Goal: Task Accomplishment & Management: Manage account settings

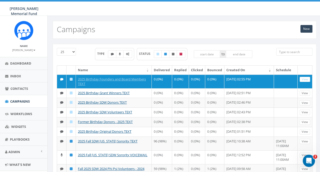
click at [289, 53] on input "search" at bounding box center [294, 52] width 36 height 8
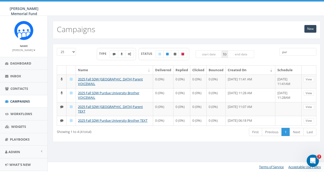
type input "pur"
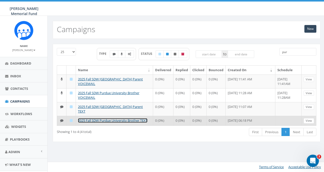
click at [100, 118] on link "2025 Fall SDW Purdue University Brother TEXT" at bounding box center [113, 120] width 70 height 5
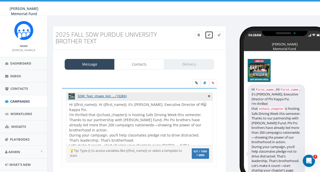
click at [208, 34] on icon at bounding box center [209, 34] width 3 height 3
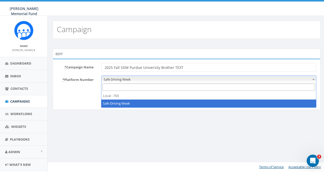
click at [180, 79] on span "Safe Driving Week" at bounding box center [209, 79] width 214 height 7
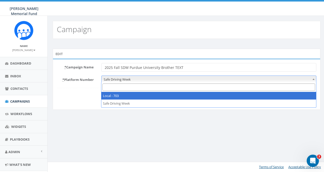
select select "7505828"
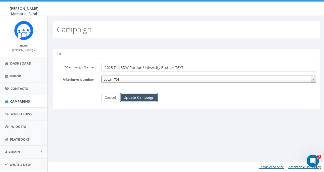
click at [139, 97] on input "Update Campaign" at bounding box center [138, 97] width 37 height 9
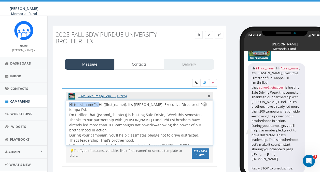
drag, startPoint x: 98, startPoint y: 103, endPoint x: 63, endPoint y: 104, distance: 35.2
click at [63, 104] on div "SDW_Text_Image_Join_... (132kb) Hi {{first_name}}, Hi {{first_name}}, it’s Ron …" at bounding box center [139, 127] width 155 height 78
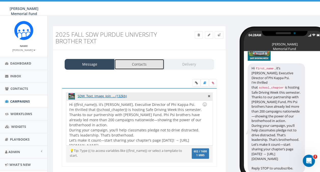
click at [138, 62] on link "Contacts" at bounding box center [139, 64] width 50 height 11
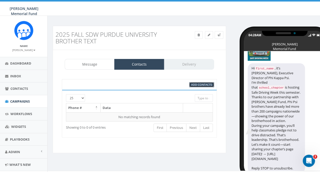
click at [195, 83] on span "Add Contacts" at bounding box center [201, 85] width 21 height 4
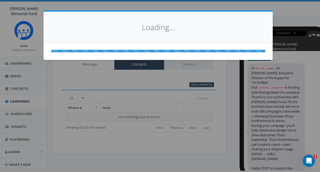
select select
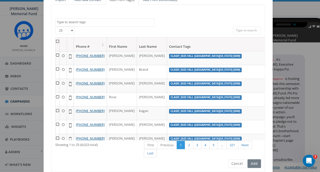
scroll to position [72, 0]
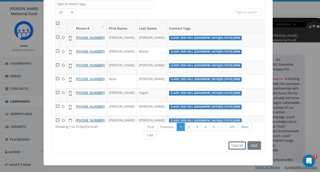
click at [234, 145] on button "Cancel" at bounding box center [237, 145] width 18 height 9
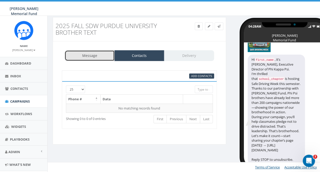
click at [100, 58] on link "Message" at bounding box center [90, 55] width 50 height 11
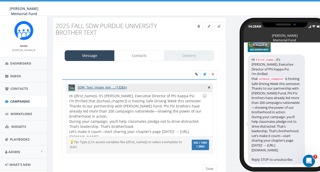
click at [206, 168] on div "Save Next" at bounding box center [208, 169] width 17 height 8
click at [210, 165] on div "Save Next" at bounding box center [208, 169] width 17 height 8
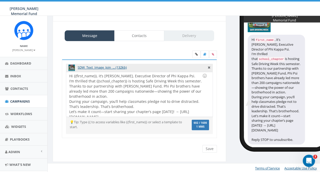
click at [212, 147] on div "Save Next" at bounding box center [208, 149] width 17 height 8
click at [143, 145] on div "Save Next" at bounding box center [139, 149] width 163 height 8
click at [138, 85] on div "Hi {{first_name}}, it’s Ron Ransom, Executive Director of Phi Kappa Psi. I’m th…" at bounding box center [139, 94] width 146 height 45
click at [206, 145] on div "Save Next" at bounding box center [208, 149] width 17 height 8
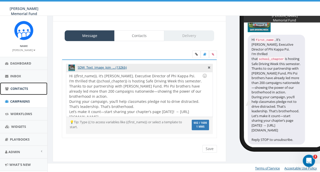
click at [10, 89] on span "Contacts" at bounding box center [19, 88] width 18 height 5
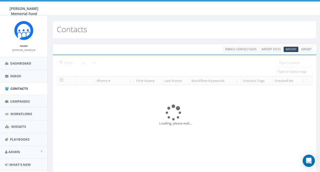
select select
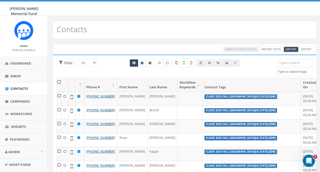
click at [286, 48] on span "Import" at bounding box center [291, 49] width 11 height 4
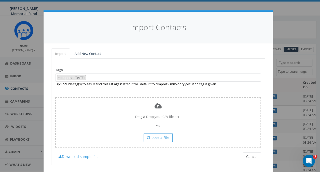
click at [58, 77] on span "×" at bounding box center [59, 77] width 2 height 5
select select
click at [88, 53] on link "Add New Contact" at bounding box center [88, 53] width 35 height 10
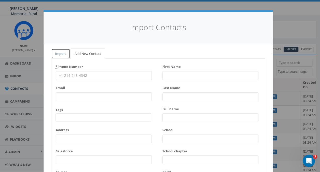
click at [62, 54] on link "Import" at bounding box center [60, 53] width 19 height 10
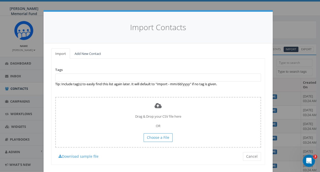
click at [57, 77] on textarea "Search" at bounding box center [58, 77] width 3 height 5
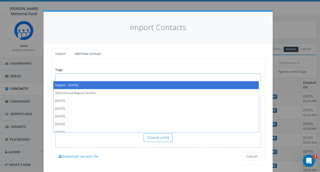
click at [180, 68] on div "Tags Import - [DATE] 2024 Annual Report Notice [DATE] [DATE] [DATE] [DATE] [DAT…" at bounding box center [158, 112] width 214 height 106
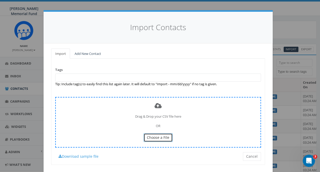
click at [162, 139] on span "Choose a File" at bounding box center [158, 137] width 22 height 5
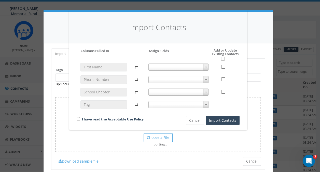
click at [179, 68] on span at bounding box center [178, 66] width 60 height 7
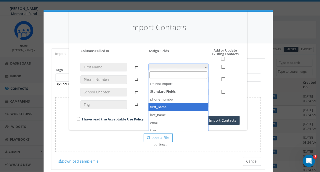
select select "first_name"
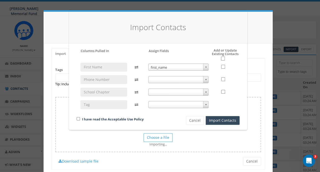
click at [154, 80] on span at bounding box center [178, 79] width 60 height 7
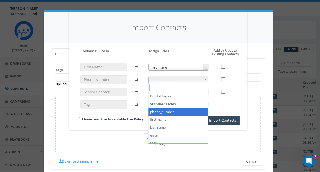
select select "phone_number"
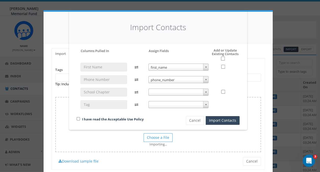
click at [157, 92] on span at bounding box center [178, 91] width 60 height 7
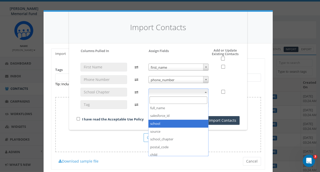
scroll to position [76, 0]
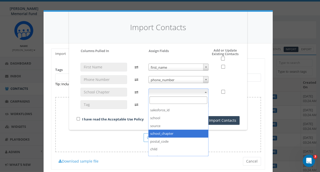
select select "school_chapter"
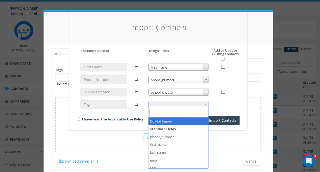
click at [163, 104] on span at bounding box center [178, 104] width 60 height 7
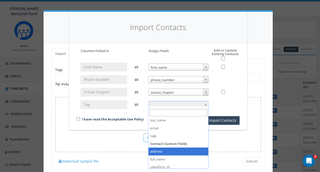
scroll to position [25, 0]
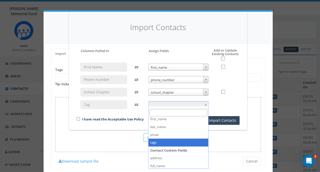
select select "tags"
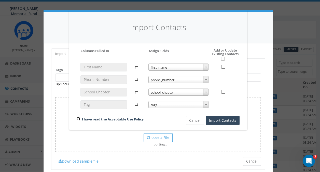
click at [79, 117] on input "checkbox" at bounding box center [78, 118] width 3 height 3
checkbox input "true"
click at [228, 121] on button "Import Contacts" at bounding box center [223, 120] width 34 height 9
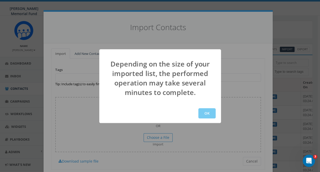
click at [208, 111] on button "OK" at bounding box center [206, 113] width 17 height 10
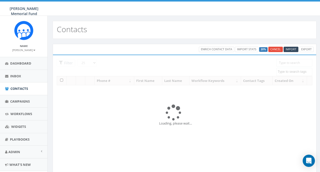
select select
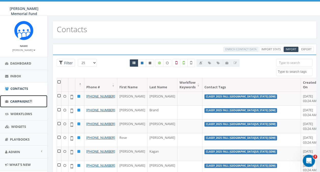
click at [19, 102] on span "Campaigns" at bounding box center [20, 101] width 20 height 5
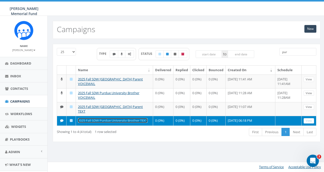
click at [104, 118] on link "2025 Fall SDW Purdue University Brother TEXT" at bounding box center [113, 120] width 70 height 5
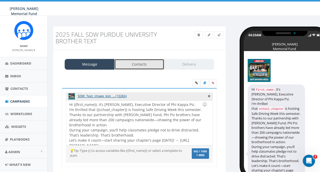
click at [136, 62] on link "Contacts" at bounding box center [139, 64] width 50 height 11
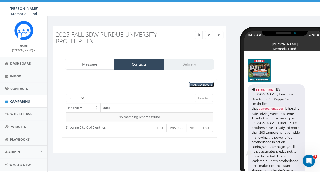
click at [195, 84] on span "Add Contacts" at bounding box center [201, 85] width 21 height 4
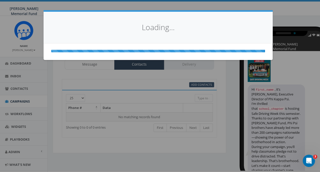
select select
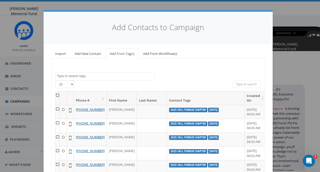
click at [90, 76] on textarea "Search" at bounding box center [105, 76] width 97 height 5
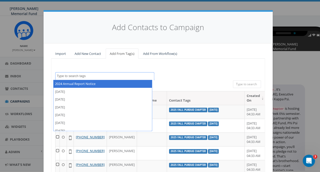
type textarea "["
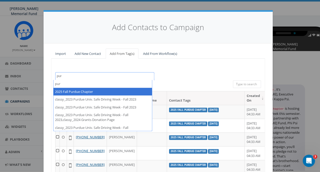
type textarea "pur"
select select "2025 Fall Purdue Chapter"
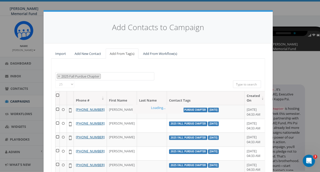
scroll to position [108, 0]
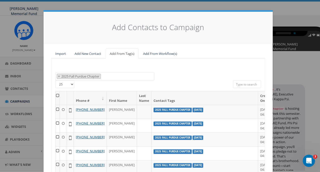
click at [56, 93] on th at bounding box center [58, 97] width 4 height 13
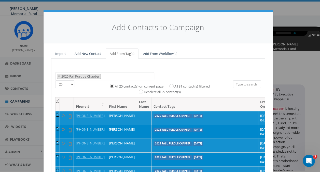
click at [174, 84] on label "All 31 contact(s) filtered" at bounding box center [191, 86] width 35 height 5
click at [171, 84] on input "All 31 contact(s) filtered" at bounding box center [172, 85] width 3 height 3
radio input "true"
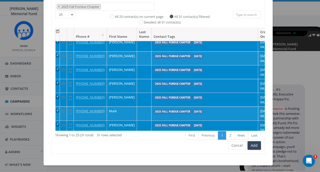
scroll to position [25, 0]
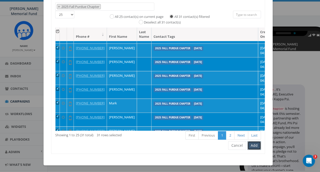
click at [253, 145] on button "Add" at bounding box center [254, 145] width 13 height 9
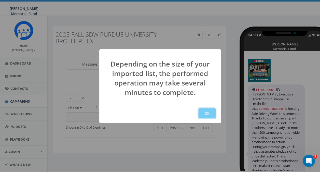
click at [207, 114] on button "OK" at bounding box center [206, 113] width 17 height 10
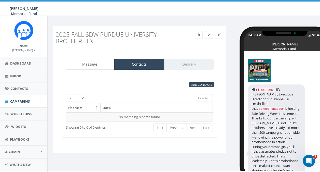
scroll to position [9, 0]
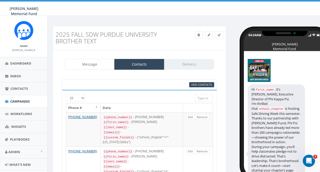
click at [191, 63] on div "Message Contacts Delivery" at bounding box center [139, 64] width 149 height 11
click at [16, 86] on span "Contacts" at bounding box center [19, 88] width 18 height 5
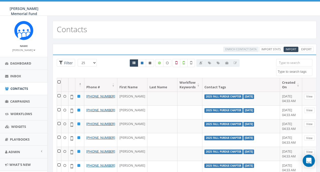
select select
click at [16, 100] on span "Campaigns" at bounding box center [20, 101] width 20 height 5
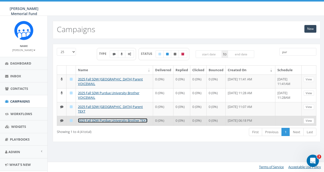
click at [94, 119] on link "2025 Fall SDW Purdue University Brother TEXT" at bounding box center [113, 120] width 70 height 5
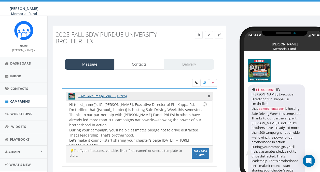
select select
click at [181, 63] on link "Delivery" at bounding box center [189, 64] width 50 height 11
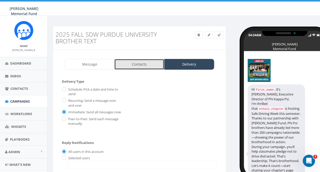
click at [133, 64] on link "Contacts" at bounding box center [139, 64] width 50 height 11
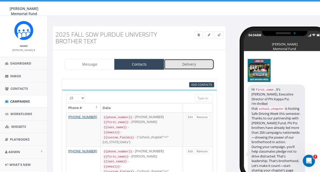
click at [181, 64] on link "Delivery" at bounding box center [189, 64] width 50 height 11
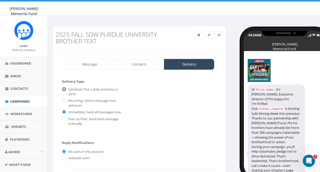
click at [64, 89] on input "Schedule: Pick a date and time to send" at bounding box center [63, 89] width 3 height 3
radio input "true"
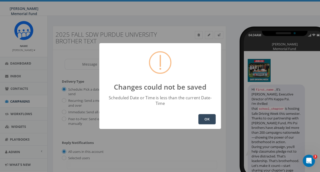
click at [205, 116] on button "OK" at bounding box center [206, 119] width 17 height 10
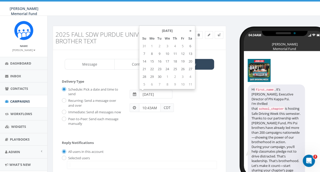
click at [143, 93] on input "2025-08-17" at bounding box center [155, 94] width 33 height 9
click at [190, 45] on td "6" at bounding box center [190, 46] width 8 height 8
type input "2025-09-06"
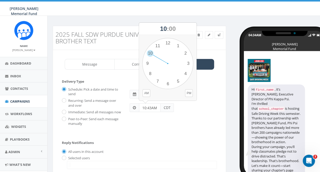
click at [147, 106] on input "10:43AM" at bounding box center [150, 107] width 22 height 9
drag, startPoint x: 142, startPoint y: 107, endPoint x: 151, endPoint y: 106, distance: 9.5
click at [151, 106] on input "10:43AM" at bounding box center [150, 107] width 22 height 9
type input "9:00AM"
click at [184, 117] on div "Schedule: Pick a date and time to send Recurring: Send a message over and over …" at bounding box center [139, 105] width 163 height 41
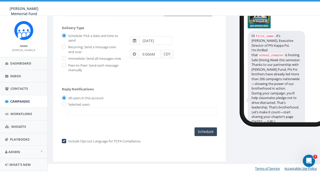
scroll to position [59, 0]
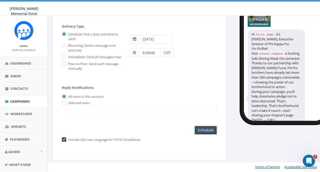
click at [202, 131] on input "Schedule" at bounding box center [206, 130] width 22 height 9
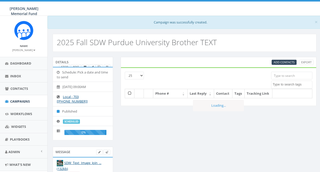
select select
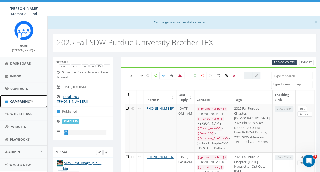
click at [16, 102] on span "Campaigns" at bounding box center [20, 101] width 20 height 5
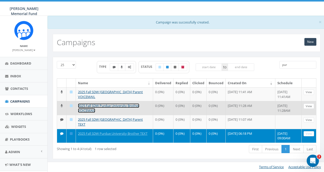
click at [87, 104] on link "2025 Fall SDW Purdue University Brother VOICEMAIL" at bounding box center [108, 107] width 61 height 9
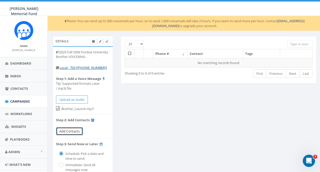
click at [68, 131] on span "Add Contacts" at bounding box center [69, 131] width 20 height 5
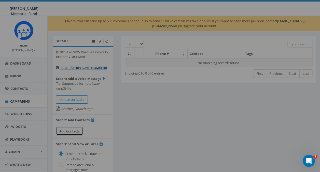
select select
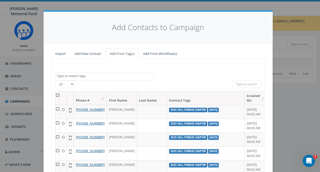
click at [94, 75] on textarea "Search" at bounding box center [105, 76] width 97 height 5
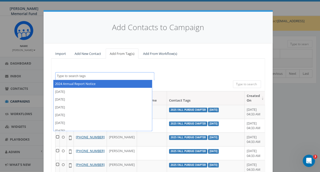
type textarea "o"
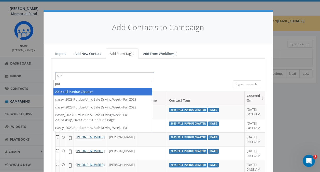
type textarea "pur"
select select "2025 Fall Purdue Chapter"
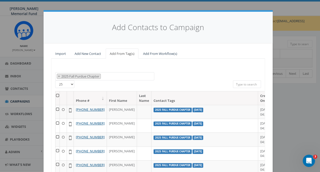
click at [56, 93] on th at bounding box center [58, 97] width 4 height 13
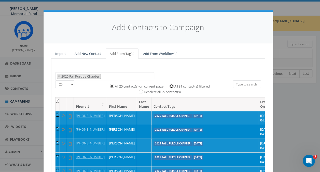
click at [171, 85] on input "All 31 contact(s) filtered" at bounding box center [172, 85] width 3 height 3
radio input "true"
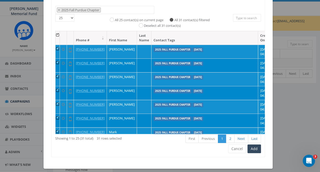
scroll to position [70, 0]
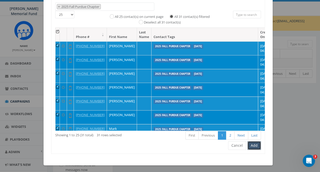
click at [258, 145] on button "Add" at bounding box center [254, 145] width 13 height 9
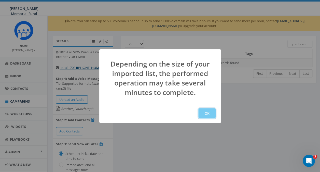
click at [203, 114] on button "OK" at bounding box center [206, 113] width 17 height 10
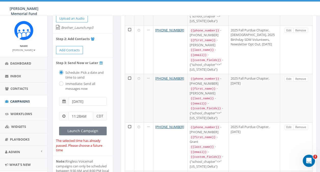
scroll to position [76, 0]
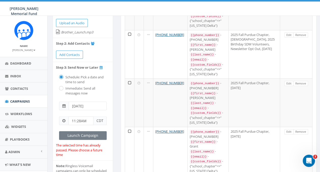
click at [63, 104] on span at bounding box center [63, 106] width 3 height 4
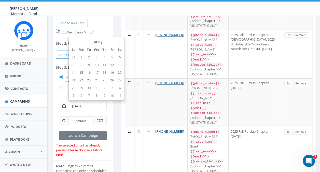
click at [84, 105] on input "2025-08-21" at bounding box center [88, 105] width 38 height 9
click at [73, 64] on td "7" at bounding box center [74, 65] width 8 height 8
type input "2025-09-07"
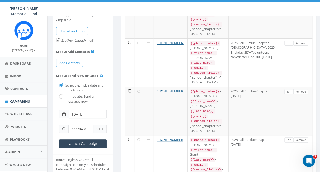
scroll to position [76, 0]
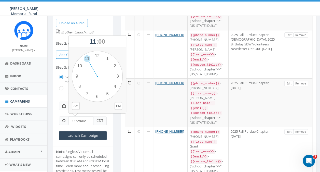
click at [74, 120] on input "11:28AM" at bounding box center [81, 120] width 25 height 9
drag, startPoint x: 71, startPoint y: 120, endPoint x: 75, endPoint y: 120, distance: 4.4
click at [75, 120] on input "11:28AM" at bounding box center [81, 120] width 25 height 9
type input "11:00AM"
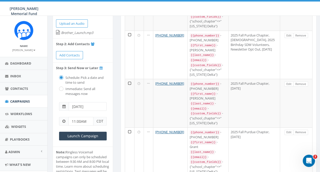
scroll to position [76, 0]
click at [79, 134] on input "Launch Campaign" at bounding box center [83, 135] width 48 height 9
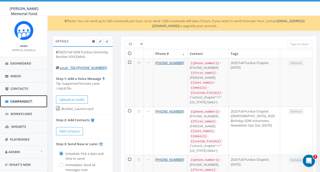
click at [13, 100] on span "Campaigns" at bounding box center [20, 101] width 20 height 5
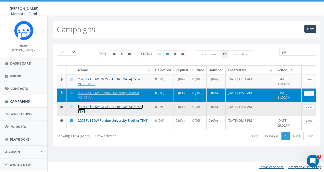
click at [82, 106] on link "2025 Fall SDW [GEOGRAPHIC_DATA] Parent TEXT" at bounding box center [110, 108] width 65 height 9
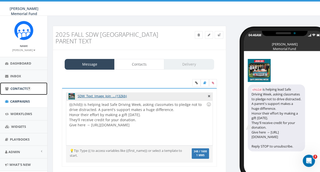
click at [13, 88] on span "Contacts" at bounding box center [19, 88] width 18 height 5
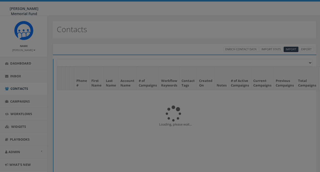
select select
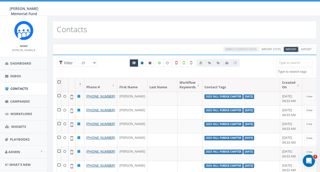
click at [292, 48] on span "Import" at bounding box center [291, 49] width 11 height 4
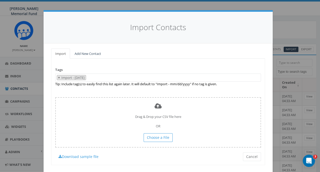
click at [58, 76] on span "×" at bounding box center [59, 77] width 2 height 5
select select
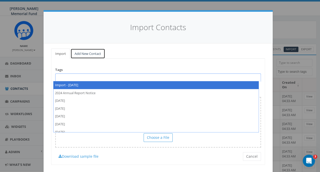
click at [86, 51] on link "Add New Contact" at bounding box center [88, 53] width 35 height 10
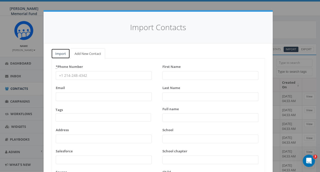
click at [58, 51] on link "Import" at bounding box center [60, 53] width 19 height 10
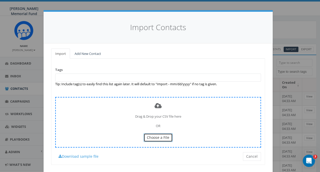
click at [157, 135] on span "Choose a File" at bounding box center [158, 137] width 22 height 5
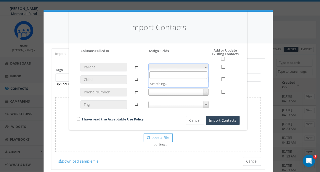
click at [166, 67] on span at bounding box center [178, 66] width 60 height 7
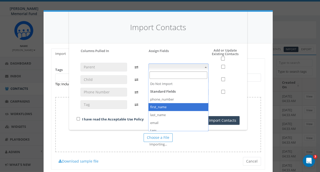
select select "first_name"
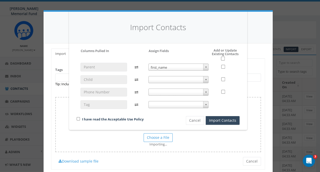
click at [158, 79] on span at bounding box center [178, 79] width 60 height 7
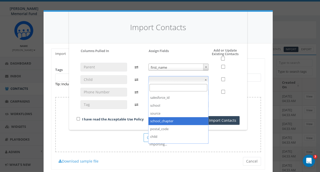
scroll to position [102, 0]
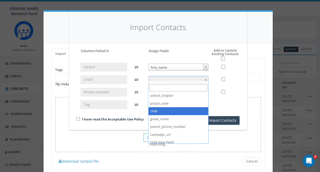
select select "child"
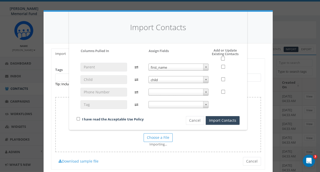
click at [159, 90] on span at bounding box center [178, 91] width 60 height 7
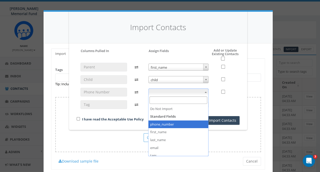
select select "phone_number"
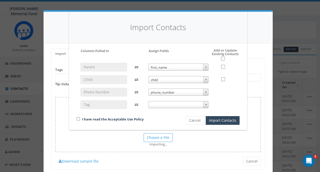
click at [162, 104] on span at bounding box center [178, 104] width 60 height 7
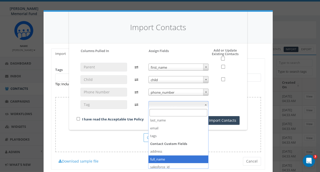
scroll to position [25, 0]
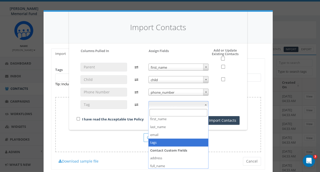
select select "tags"
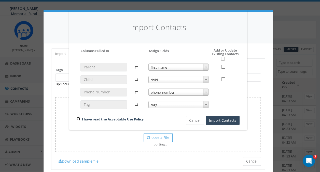
click at [78, 119] on input "checkbox" at bounding box center [78, 118] width 3 height 3
checkbox input "true"
click at [223, 122] on button "Import Contacts" at bounding box center [223, 120] width 34 height 9
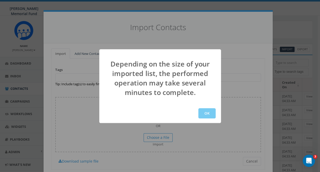
click at [204, 114] on button "OK" at bounding box center [206, 113] width 17 height 10
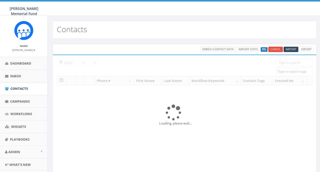
select select
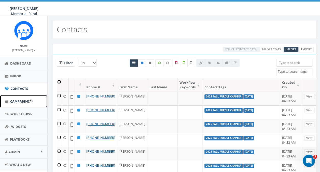
click at [14, 102] on span "Campaigns" at bounding box center [20, 101] width 20 height 5
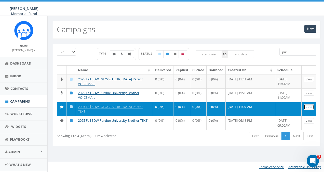
click at [309, 107] on link "View" at bounding box center [309, 106] width 10 height 5
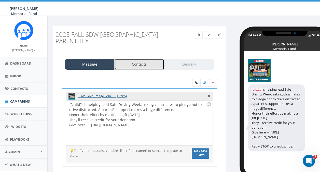
click at [130, 65] on link "Contacts" at bounding box center [139, 64] width 50 height 11
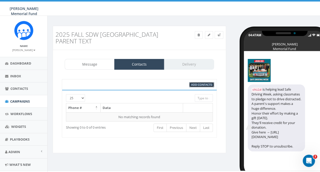
click at [200, 84] on span "Add Contacts" at bounding box center [201, 85] width 21 height 4
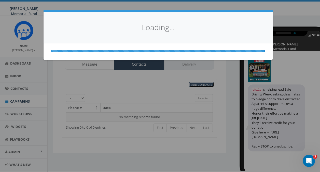
select select
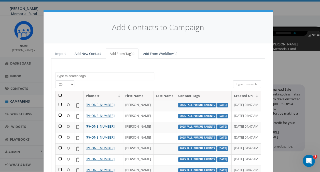
click at [69, 76] on textarea "Search" at bounding box center [105, 76] width 97 height 5
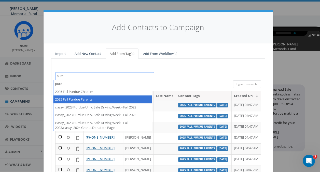
type textarea "purd"
select select "2025 Fall Purdue Parents"
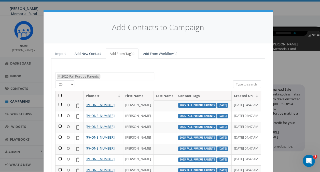
click at [58, 95] on th at bounding box center [60, 95] width 9 height 9
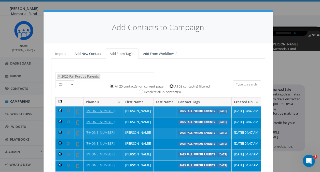
click at [171, 85] on input "All 53 contact(s) filtered" at bounding box center [172, 85] width 3 height 3
radio input "true"
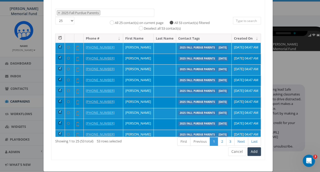
scroll to position [70, 0]
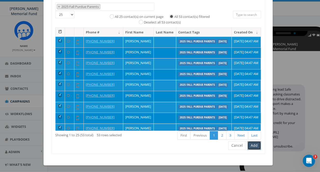
click at [254, 144] on button "Add" at bounding box center [254, 145] width 13 height 9
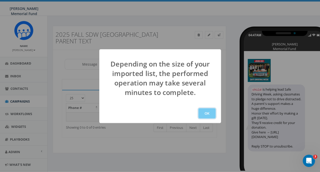
click at [205, 113] on button "OK" at bounding box center [206, 113] width 17 height 10
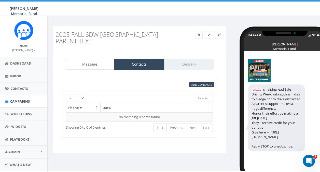
scroll to position [9, 0]
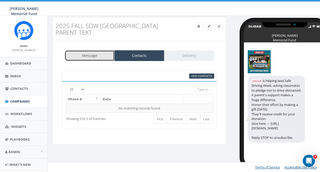
click at [85, 54] on link "Message" at bounding box center [90, 55] width 50 height 11
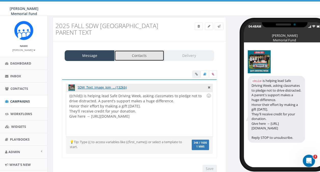
click at [130, 54] on link "Contacts" at bounding box center [139, 55] width 50 height 11
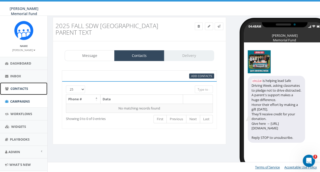
click at [14, 89] on span "Contacts" at bounding box center [19, 88] width 18 height 5
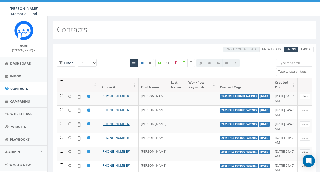
select select
click at [15, 100] on span "Campaigns" at bounding box center [20, 101] width 20 height 5
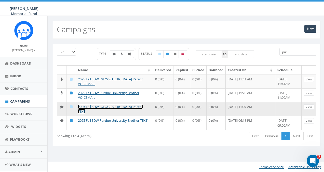
click at [92, 105] on link "2025 Fall SDW [GEOGRAPHIC_DATA] Parent TEXT" at bounding box center [110, 108] width 65 height 9
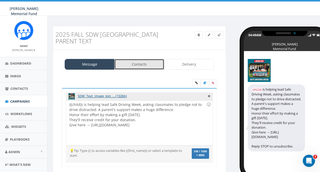
click at [144, 65] on link "Contacts" at bounding box center [139, 64] width 50 height 11
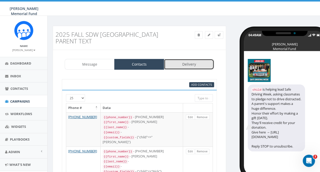
click at [189, 65] on link "Delivery" at bounding box center [189, 64] width 50 height 11
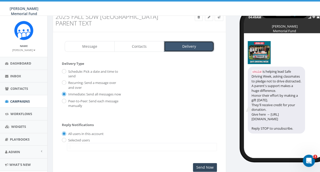
scroll to position [25, 0]
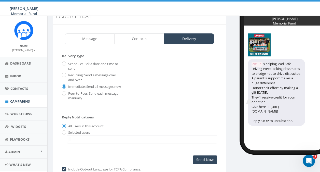
click at [67, 63] on label "Schedule: Pick a date and time to send" at bounding box center [94, 65] width 55 height 9
click at [65, 63] on input "Schedule: Pick a date and time to send" at bounding box center [63, 63] width 3 height 3
radio input "true"
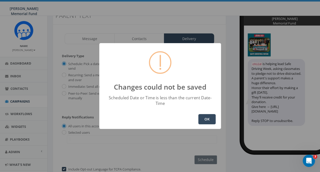
click at [203, 114] on button "OK" at bounding box center [206, 119] width 17 height 10
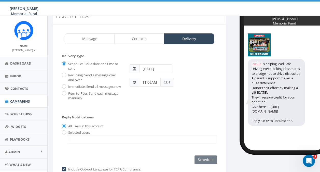
click at [143, 70] on input "2025-08-17" at bounding box center [155, 68] width 33 height 9
click at [134, 69] on span at bounding box center [134, 69] width 3 height 4
click at [135, 69] on span at bounding box center [134, 69] width 3 height 4
click at [147, 68] on input "text" at bounding box center [155, 68] width 33 height 9
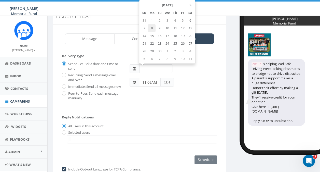
click at [150, 29] on td "8" at bounding box center [152, 28] width 8 height 8
type input "2025-09-08"
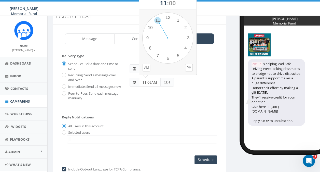
click at [147, 82] on input "11:06AM" at bounding box center [150, 82] width 22 height 9
click at [150, 81] on input "11:06AM" at bounding box center [150, 82] width 22 height 9
type input "11:00AM"
click at [133, 105] on div "Schedule: Pick a date and time to send Recurring: Send a message over and over …" at bounding box center [139, 83] width 155 height 46
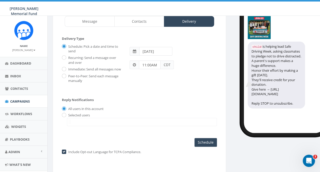
scroll to position [51, 0]
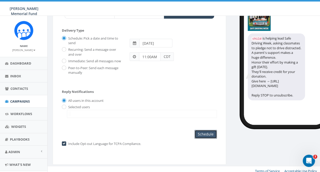
click at [206, 138] on input "Schedule" at bounding box center [206, 134] width 22 height 9
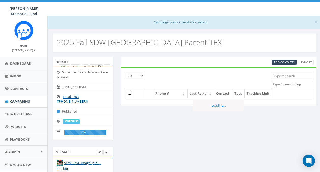
select select
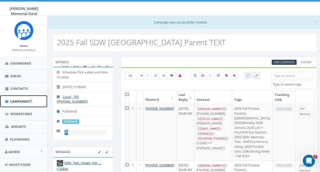
click at [14, 100] on span "Campaigns" at bounding box center [20, 101] width 20 height 5
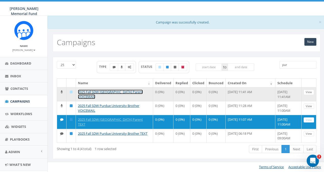
click at [94, 91] on link "2025 Fall SDW [GEOGRAPHIC_DATA] Parent VOICEMAIL" at bounding box center [110, 93] width 65 height 9
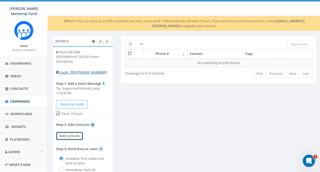
click at [66, 133] on span "Add Contacts" at bounding box center [69, 135] width 20 height 5
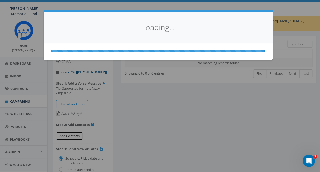
select select
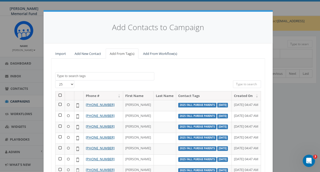
click at [74, 75] on textarea "Search" at bounding box center [105, 76] width 97 height 5
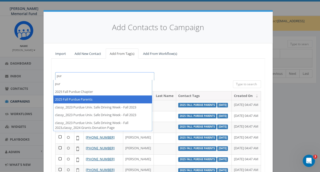
type textarea "pur"
select select "2025 Fall Purdue Parents"
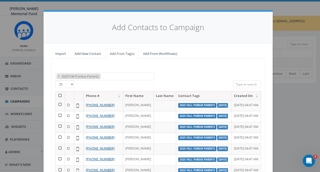
click at [58, 93] on th at bounding box center [60, 95] width 9 height 9
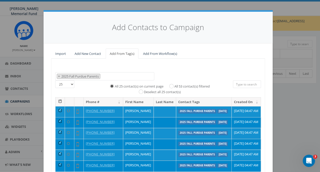
click at [174, 86] on label "All 53 contact(s) filtered" at bounding box center [191, 86] width 35 height 5
click at [171, 86] on input "All 53 contact(s) filtered" at bounding box center [172, 85] width 3 height 3
radio input "true"
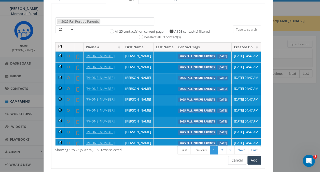
scroll to position [70, 0]
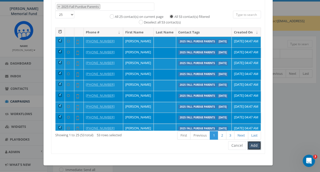
click at [254, 144] on button "Add" at bounding box center [254, 145] width 13 height 9
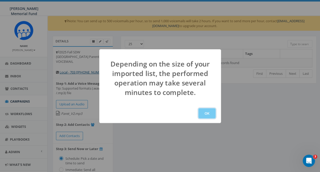
click at [208, 111] on button "OK" at bounding box center [206, 113] width 17 height 10
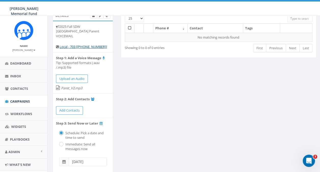
scroll to position [51, 0]
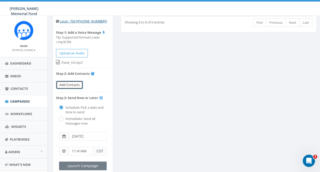
click at [76, 80] on link "Add Contacts" at bounding box center [69, 84] width 27 height 8
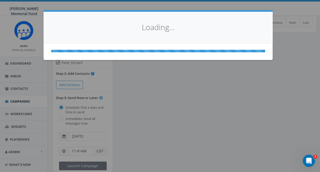
select select
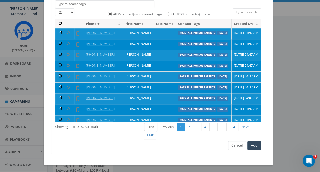
scroll to position [119, 0]
click at [253, 144] on button "Add" at bounding box center [254, 145] width 13 height 9
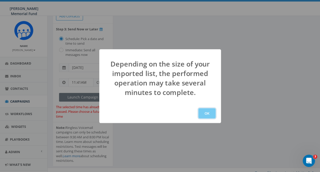
click at [211, 112] on button "OK" at bounding box center [206, 113] width 17 height 10
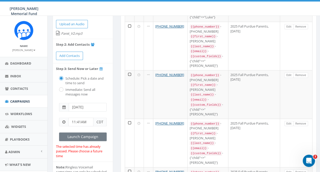
scroll to position [69, 0]
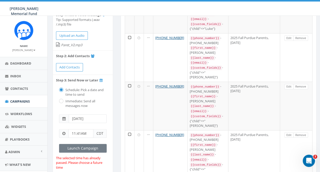
click at [64, 117] on span at bounding box center [63, 119] width 3 height 4
click at [62, 114] on span at bounding box center [64, 118] width 10 height 9
click at [64, 117] on span at bounding box center [63, 119] width 3 height 4
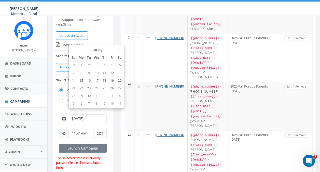
click at [97, 114] on input "2025-08-21" at bounding box center [88, 118] width 38 height 9
click at [81, 70] on td "8" at bounding box center [81, 73] width 8 height 8
type input "2025-09-08"
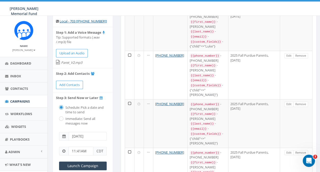
scroll to position [76, 0]
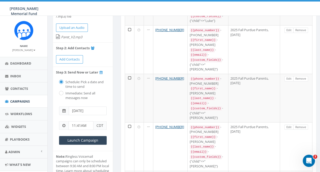
click at [75, 121] on input "11:41AM" at bounding box center [81, 125] width 25 height 9
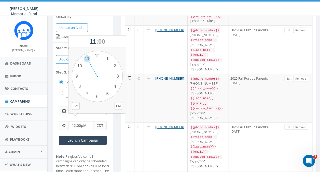
type input "12:00pM"
click at [110, 121] on li "Step 3: Send Now or Later Schedule: Pick a date and time to send Immediate: Sen…" at bounding box center [83, 109] width 60 height 84
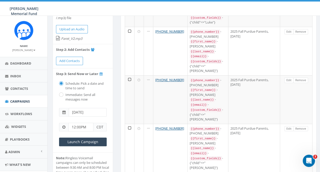
scroll to position [76, 0]
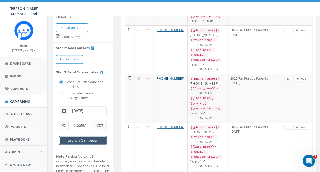
click at [80, 136] on input "Launch Campaign" at bounding box center [83, 140] width 48 height 9
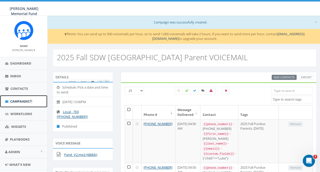
click at [17, 99] on span "Campaigns" at bounding box center [20, 101] width 20 height 5
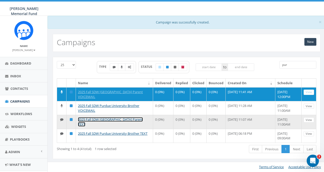
click at [101, 120] on link "2025 Fall SDW [GEOGRAPHIC_DATA] Parent TEXT" at bounding box center [110, 121] width 65 height 9
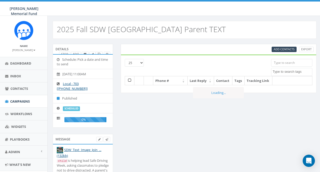
select select
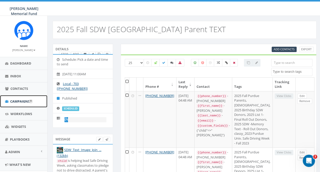
click at [14, 101] on span "Campaigns" at bounding box center [20, 101] width 20 height 5
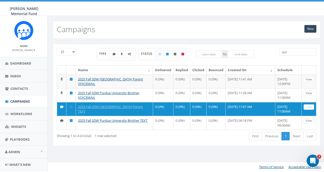
click at [142, 139] on div "Showing 1 to 4 (4 total) 1 row selected First Previous 1 Next Last" at bounding box center [186, 136] width 267 height 10
click at [110, 68] on th "Name" at bounding box center [114, 69] width 77 height 9
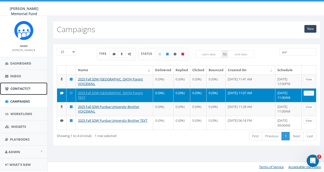
click at [17, 90] on span "Contacts" at bounding box center [19, 88] width 18 height 5
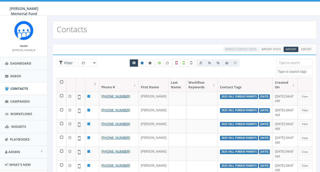
select select
click at [17, 102] on span "Campaigns" at bounding box center [20, 101] width 20 height 5
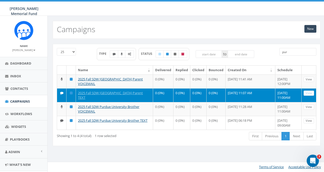
drag, startPoint x: 291, startPoint y: 52, endPoint x: 289, endPoint y: 59, distance: 7.2
click at [291, 52] on input "pur" at bounding box center [297, 52] width 37 height 8
type input "p"
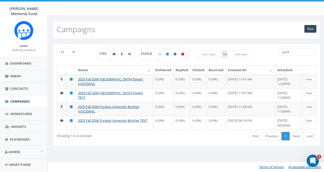
type input "purd"
